Goal: Find specific page/section: Find specific page/section

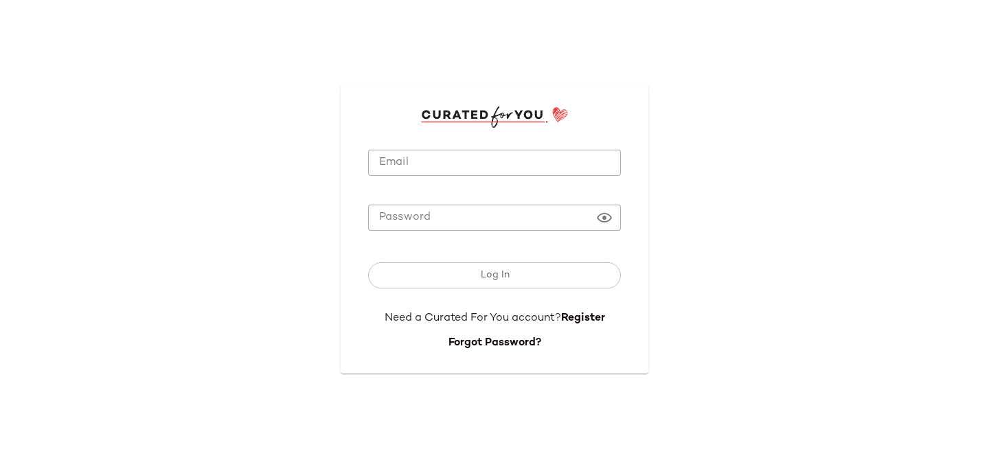
type input "**********"
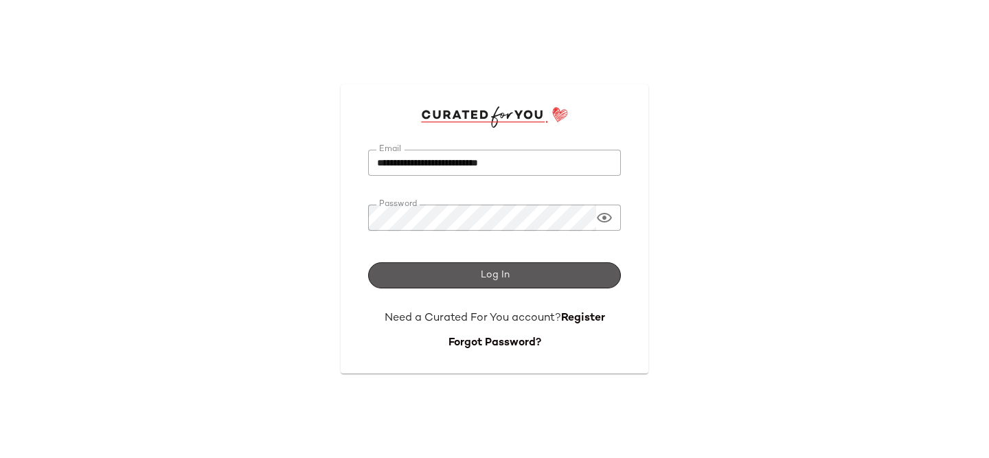
click at [486, 276] on span "Log In" at bounding box center [494, 275] width 30 height 11
